Goal: Task Accomplishment & Management: Manage account settings

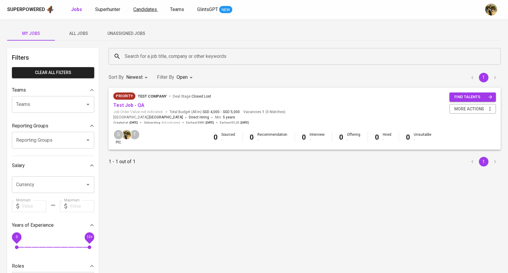
click at [146, 11] on span "Candidates" at bounding box center [145, 10] width 24 height 6
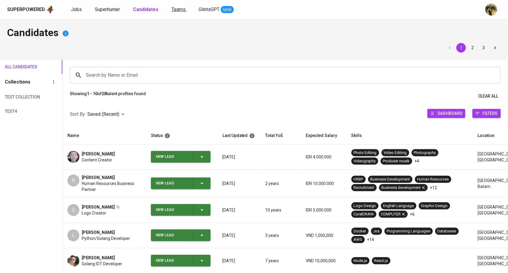
click at [183, 11] on span "Teams" at bounding box center [179, 10] width 14 height 6
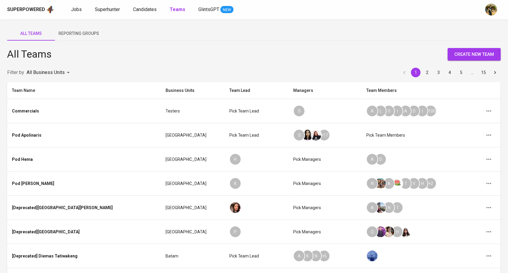
click at [58, 72] on body "Superpowered Jobs Superhunter Candidates Teams GlintsGPT NEW All Teams Reportin…" at bounding box center [254, 193] width 508 height 387
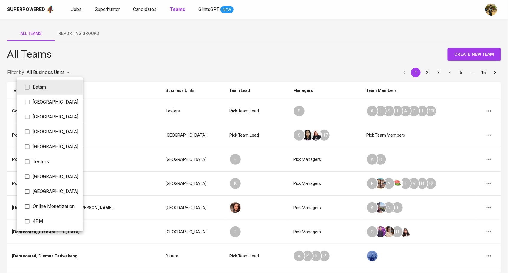
click at [141, 54] on div at bounding box center [254, 136] width 508 height 273
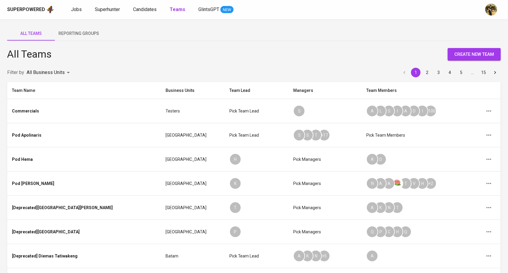
click at [63, 71] on body "Superpowered Jobs Superhunter Candidates Teams GlintsGPT NEW All Teams Reportin…" at bounding box center [254, 193] width 508 height 387
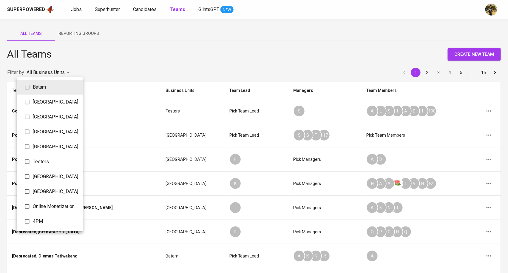
click at [51, 165] on span "Testers" at bounding box center [55, 161] width 45 height 7
type input "548c56b8-3686-4df5-a749-5f0b41a32f34"
checkbox input "true"
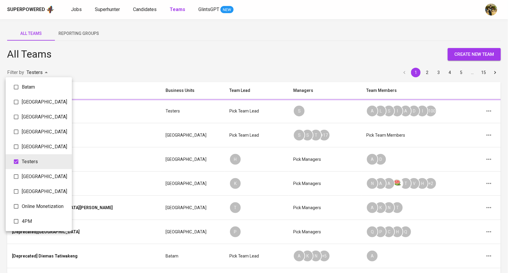
click at [174, 63] on div at bounding box center [254, 136] width 508 height 273
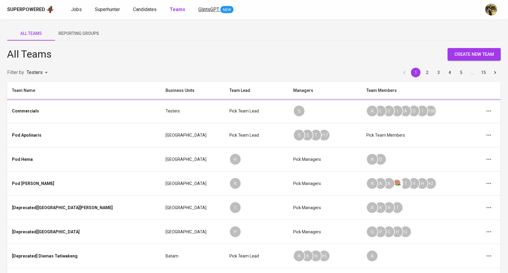
click at [285, 50] on div "All Teams create new team" at bounding box center [254, 54] width 494 height 13
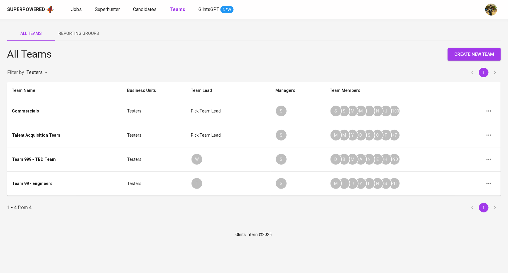
click at [41, 73] on body "Superpowered Jobs Superhunter Candidates Teams GlintsGPT NEW All Teams Reportin…" at bounding box center [254, 121] width 508 height 242
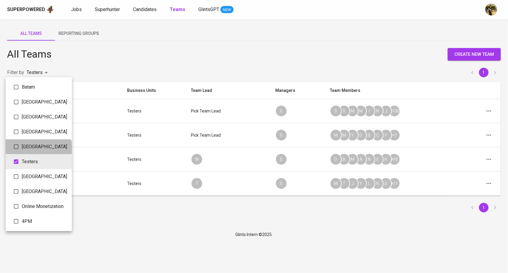
click at [38, 154] on li "Malaysia" at bounding box center [39, 146] width 66 height 15
type input "548c56b8-3686-4df5-a749-5f0b41a32f34,e2f5b847-89b5-43cc-b94a-603d5ec5bf72"
checkbox input "true"
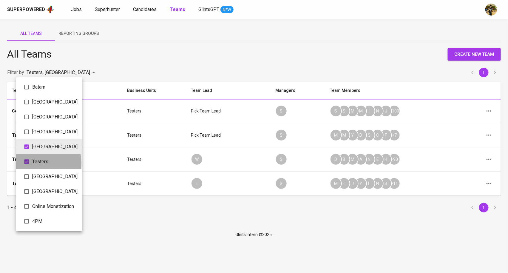
click at [39, 165] on span "Testers" at bounding box center [54, 161] width 45 height 7
type input "e2f5b847-89b5-43cc-b94a-603d5ec5bf72"
checkbox input "false"
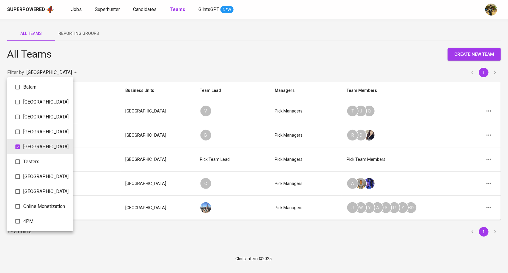
click at [333, 43] on div at bounding box center [254, 136] width 508 height 273
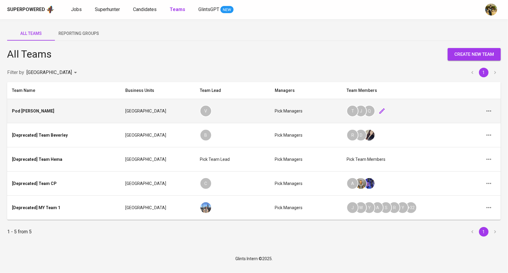
click at [379, 111] on icon "button" at bounding box center [382, 110] width 7 height 7
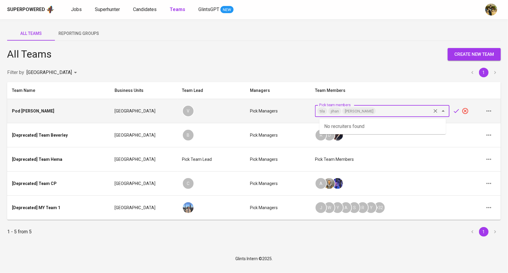
click at [383, 112] on input "Pick team members" at bounding box center [404, 111] width 54 height 8
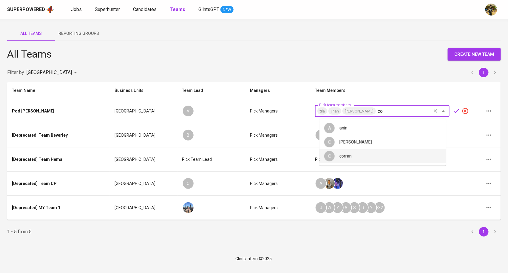
click at [349, 154] on div "corran" at bounding box center [346, 156] width 12 height 6
type input "co"
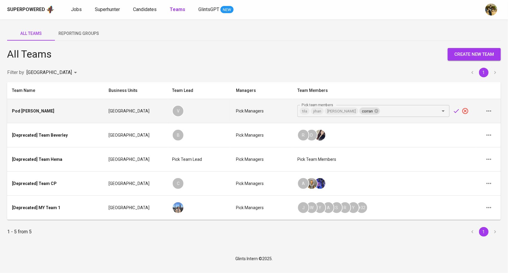
click at [453, 110] on icon "button" at bounding box center [456, 110] width 7 height 7
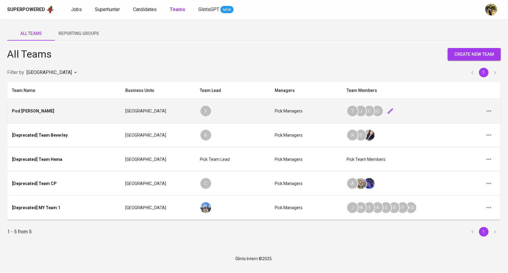
click at [375, 53] on div "All Teams create new team" at bounding box center [254, 54] width 494 height 13
click at [381, 53] on div "All Teams create new team" at bounding box center [254, 54] width 494 height 13
click at [364, 72] on div "Filter by Malaysia e2f5b847-89b5-43cc-b94a-603d5ec5bf72 1" at bounding box center [254, 73] width 494 height 10
click at [377, 55] on div "All Teams create new team" at bounding box center [254, 54] width 494 height 13
click at [395, 50] on div "All Teams create new team" at bounding box center [254, 54] width 494 height 13
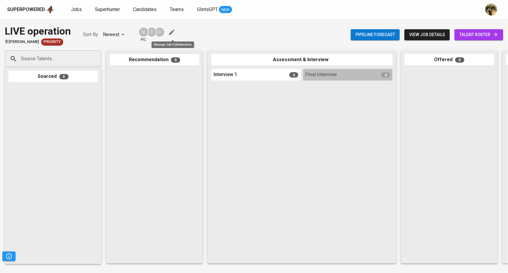
click at [171, 33] on icon "button" at bounding box center [171, 32] width 7 height 7
click at [167, 29] on icon "button" at bounding box center [163, 32] width 7 height 7
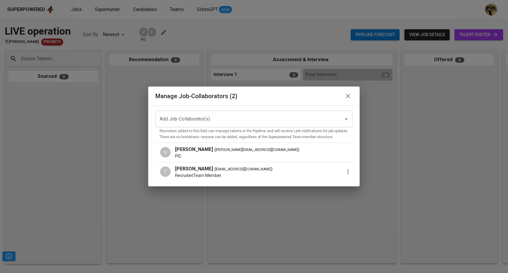
click at [224, 121] on input "Add Job-Collaborator(s)" at bounding box center [245, 118] width 175 height 11
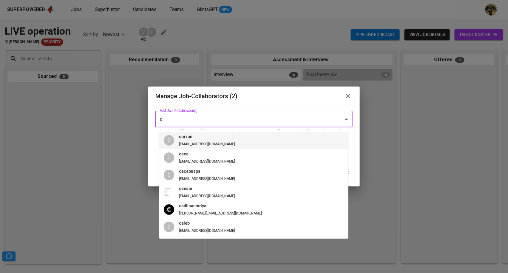
click at [212, 137] on li "C corran lv.jie@glints.com" at bounding box center [254, 140] width 190 height 17
type input "c"
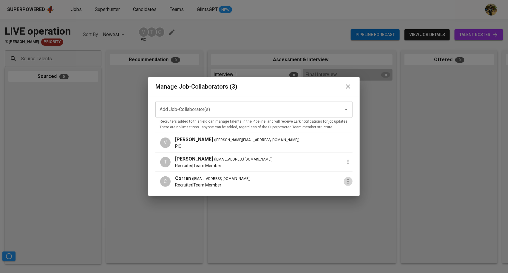
click at [345, 180] on icon "button" at bounding box center [348, 181] width 7 height 7
click at [352, 127] on div at bounding box center [254, 136] width 508 height 273
click at [345, 87] on icon "button" at bounding box center [348, 86] width 7 height 7
